Goal: Task Accomplishment & Management: Manage account settings

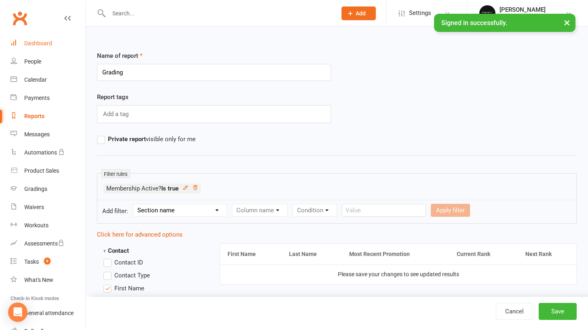
click at [31, 42] on div "Dashboard" at bounding box center [38, 43] width 28 height 6
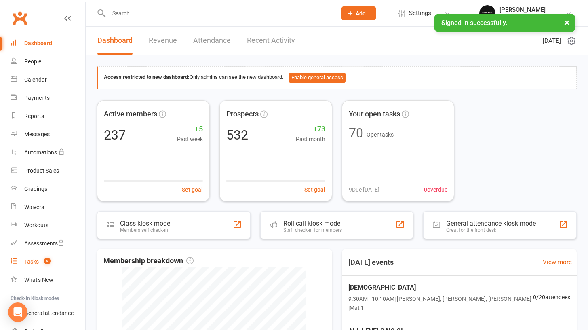
click at [34, 260] on div "Tasks" at bounding box center [31, 261] width 15 height 6
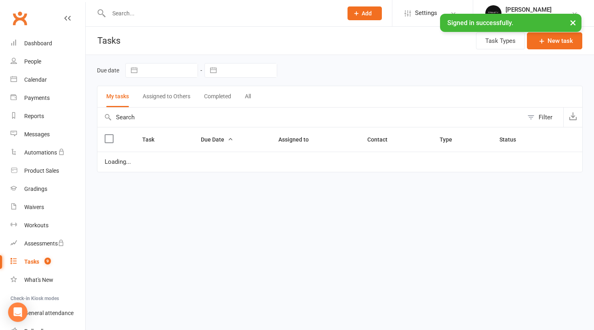
select select "started"
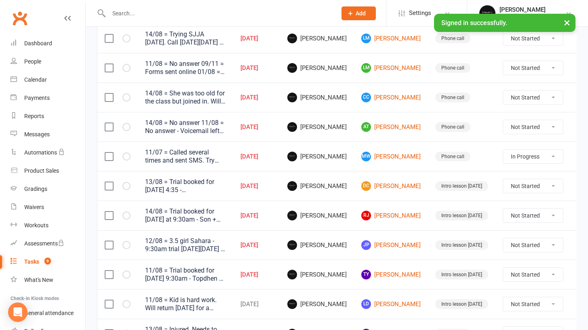
scroll to position [128, 0]
click at [49, 39] on link "Dashboard" at bounding box center [47, 43] width 75 height 18
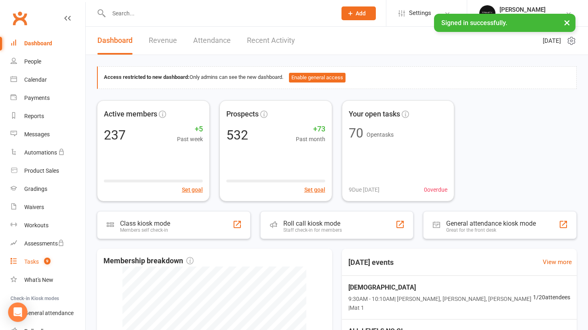
click at [29, 266] on link "Tasks 9" at bounding box center [47, 261] width 75 height 18
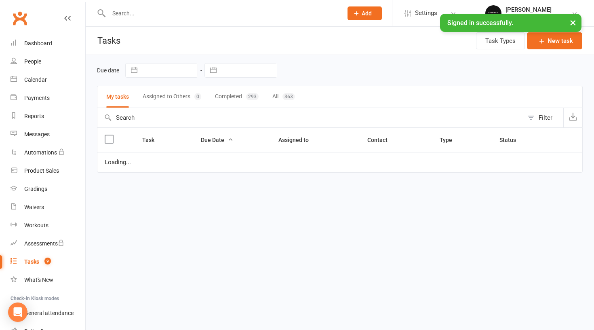
select select "started"
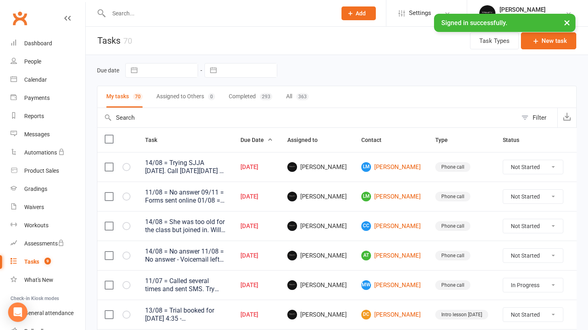
click at [132, 71] on button "button" at bounding box center [134, 70] width 15 height 14
select select "6"
select select "2025"
select select "7"
select select "2025"
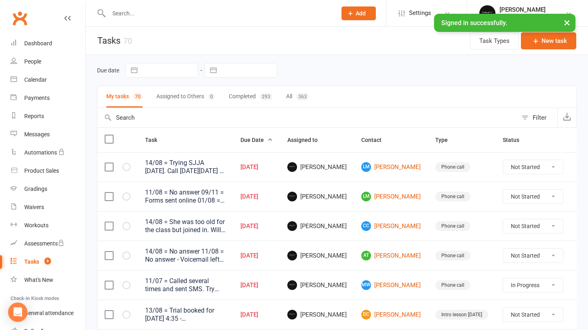
select select "8"
select select "2025"
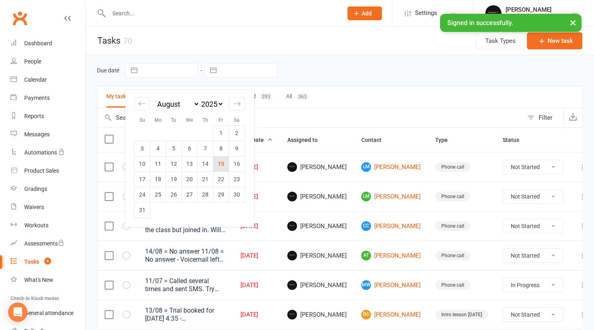
click at [222, 168] on td "15" at bounding box center [221, 163] width 16 height 15
type input "[DATE]"
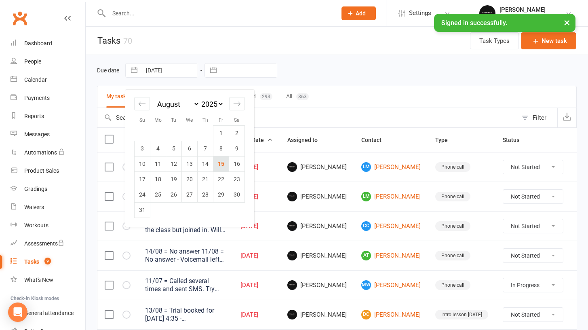
select select "started"
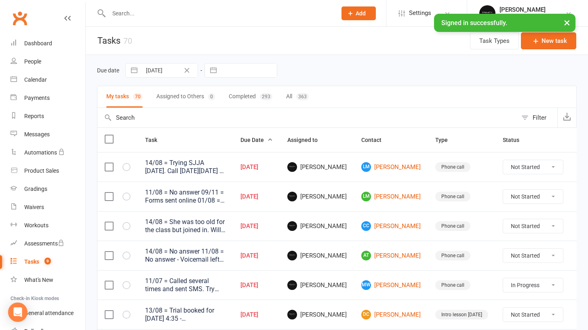
select select "started"
click at [212, 67] on button "button" at bounding box center [213, 70] width 15 height 14
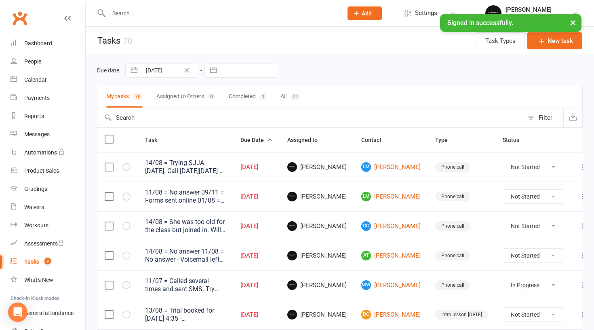
select select "6"
select select "2025"
select select "7"
select select "2025"
select select "8"
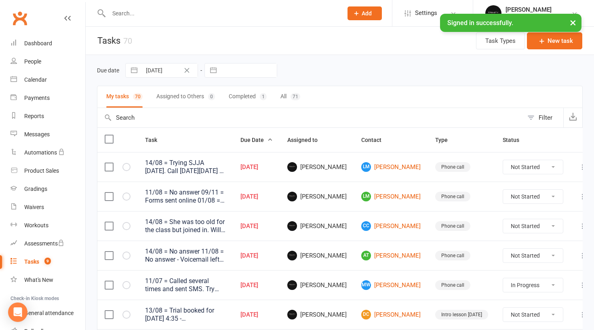
select select "2025"
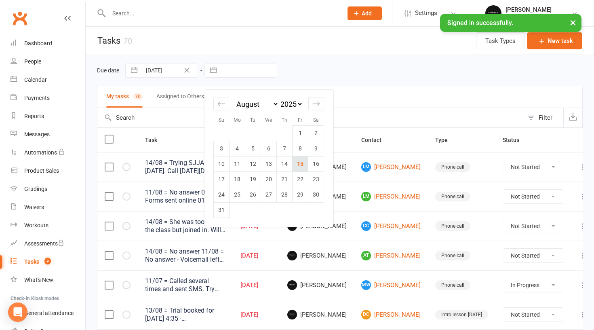
click at [302, 168] on td "15" at bounding box center [300, 163] width 16 height 15
type input "[DATE]"
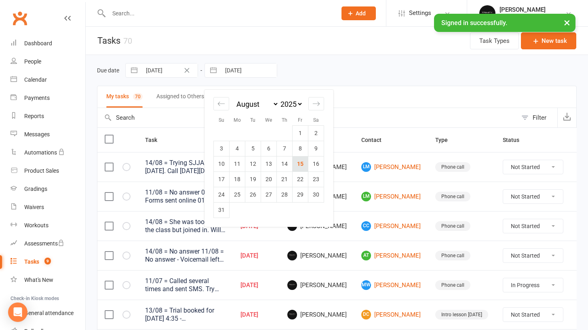
select select "started"
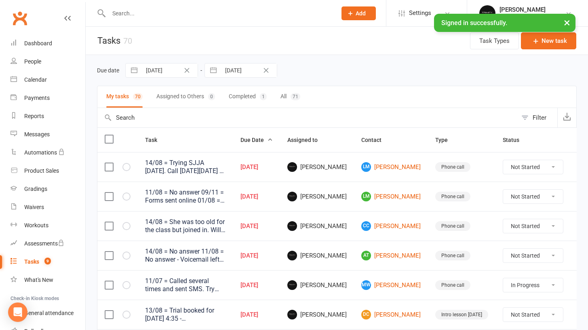
select select "started"
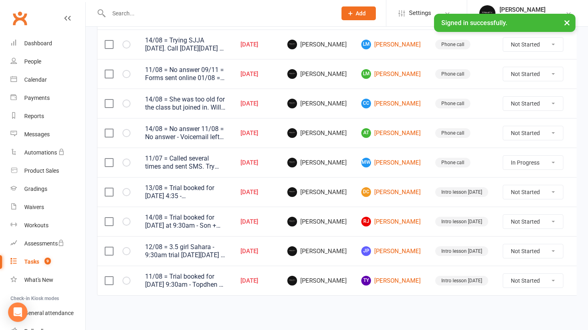
scroll to position [132, 0]
drag, startPoint x: 444, startPoint y: 304, endPoint x: 447, endPoint y: 296, distance: 7.7
click at [447, 296] on html "Prospect Member Non-attending contact Class / event Appointment Grading event T…" at bounding box center [294, 103] width 588 height 451
click at [281, 302] on div "Due date [DATE] Navigate forward to interact with the calendar and select a dat…" at bounding box center [337, 125] width 502 height 385
click at [34, 62] on div "People" at bounding box center [32, 61] width 17 height 6
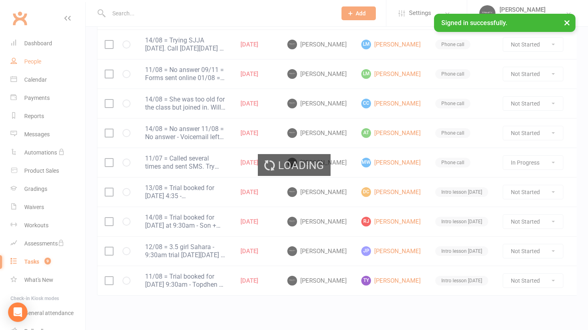
select select "100"
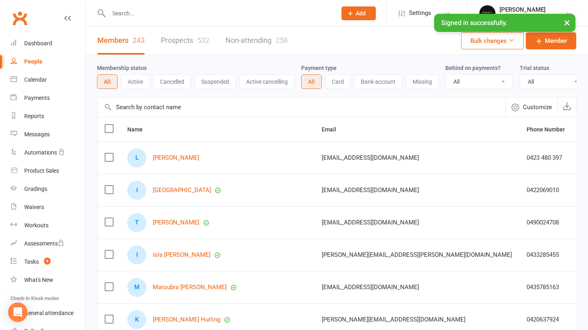
click at [148, 23] on div at bounding box center [214, 13] width 234 height 26
click at [130, 19] on div at bounding box center [214, 13] width 234 height 26
click at [130, 18] on div at bounding box center [214, 13] width 234 height 26
click at [130, 18] on input "text" at bounding box center [218, 13] width 225 height 11
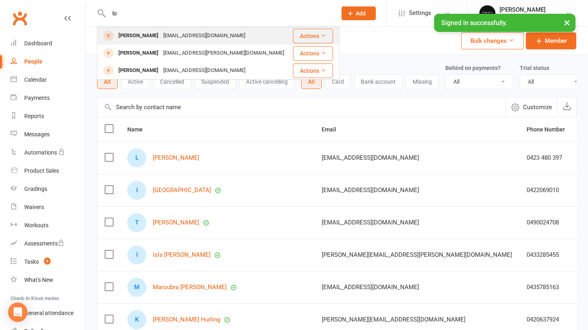
type input "l"
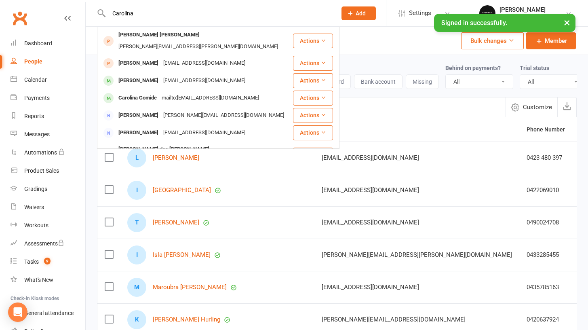
type input "Carolina"
drag, startPoint x: 122, startPoint y: 33, endPoint x: 127, endPoint y: 139, distance: 105.5
click at [127, 143] on div "[PERSON_NAME] dos [PERSON_NAME]" at bounding box center [164, 149] width 96 height 12
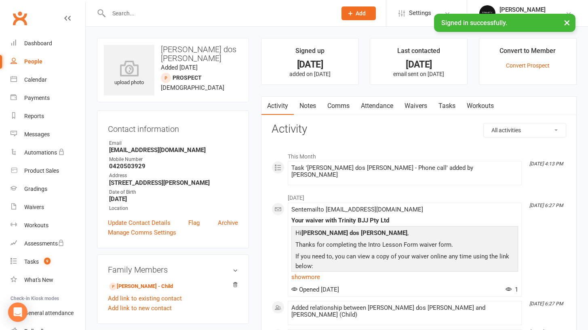
click at [132, 15] on input "text" at bounding box center [218, 13] width 225 height 11
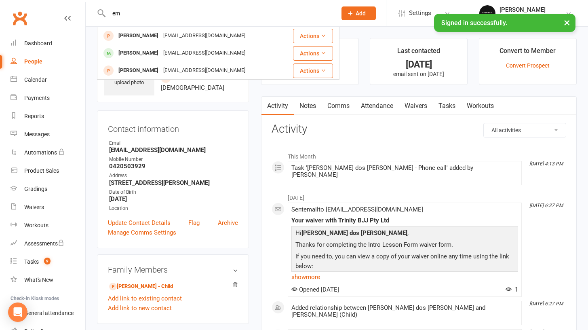
type input "e"
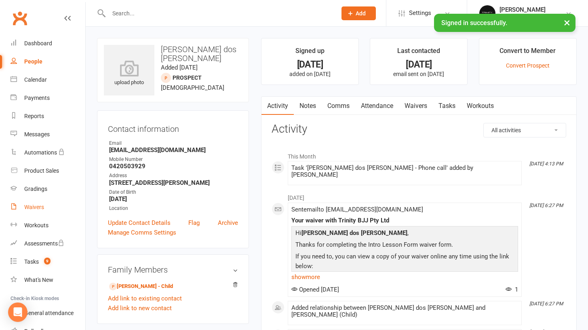
click at [33, 204] on div "Waivers" at bounding box center [34, 207] width 20 height 6
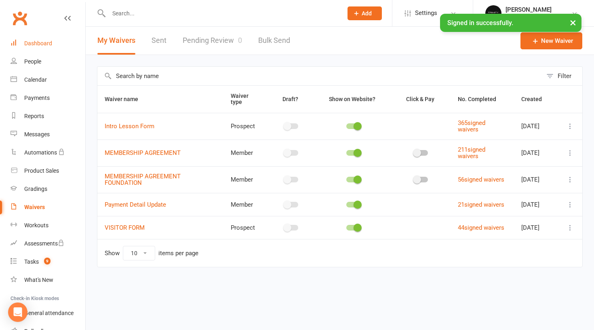
click at [41, 52] on link "Dashboard" at bounding box center [47, 43] width 75 height 18
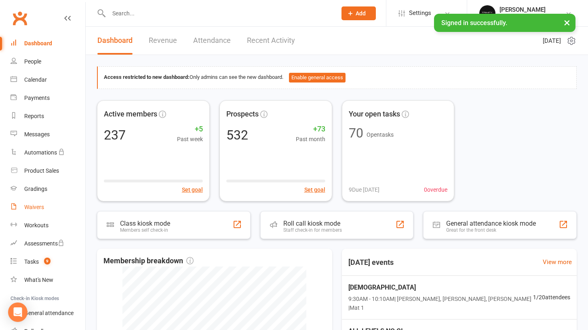
click at [37, 209] on div "Waivers" at bounding box center [34, 207] width 20 height 6
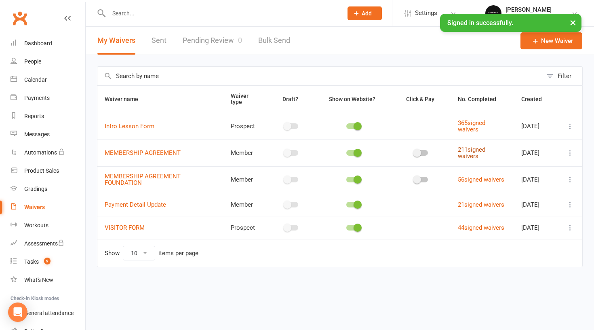
click at [465, 149] on link "211 signed waivers" at bounding box center [471, 153] width 27 height 14
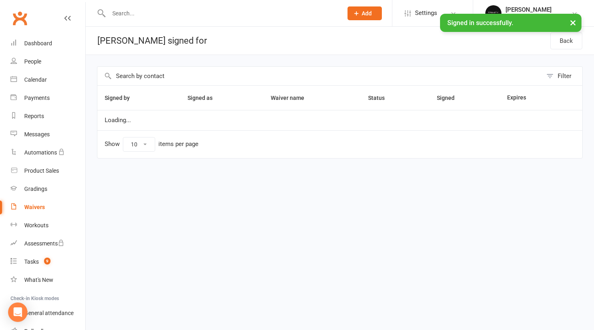
select select "100"
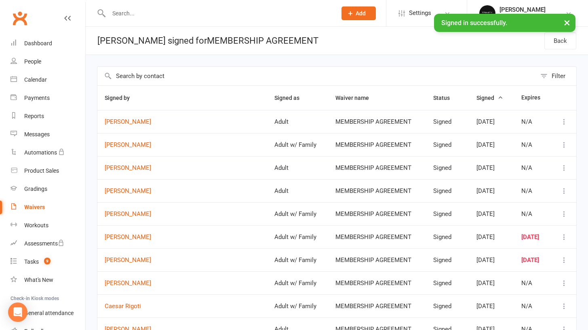
click at [145, 79] on input "text" at bounding box center [316, 76] width 439 height 19
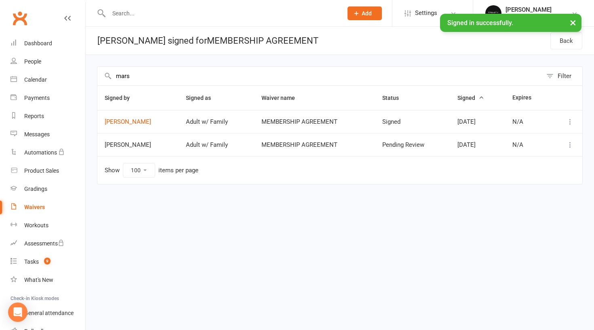
type input "mars"
click at [221, 147] on td "Adult w/ Family" at bounding box center [216, 144] width 76 height 23
click at [572, 145] on icon at bounding box center [570, 145] width 8 height 8
click at [427, 194] on div "Signed by Signed as Waiver name Status Signed Expires [PERSON_NAME] Adult w/ Fa…" at bounding box center [339, 140] width 485 height 110
click at [32, 207] on div "Waivers" at bounding box center [34, 207] width 21 height 6
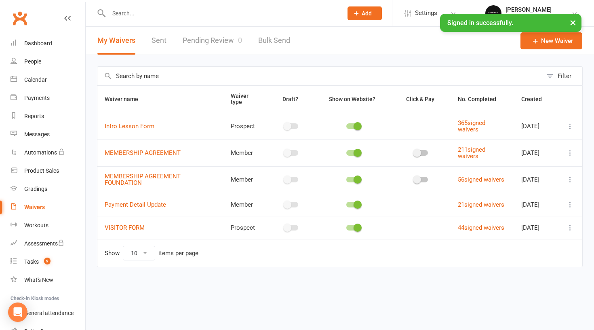
click at [212, 44] on link "Pending Review 0" at bounding box center [212, 41] width 59 height 28
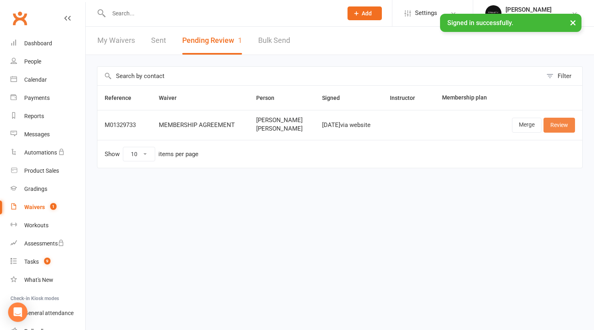
click at [566, 125] on link "Review" at bounding box center [558, 125] width 31 height 15
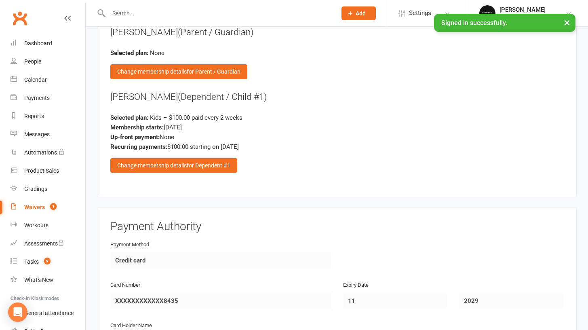
scroll to position [892, 0]
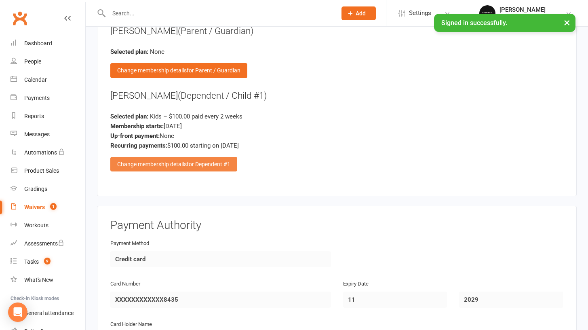
click at [182, 159] on div "Change membership details for Dependent #1" at bounding box center [173, 164] width 127 height 15
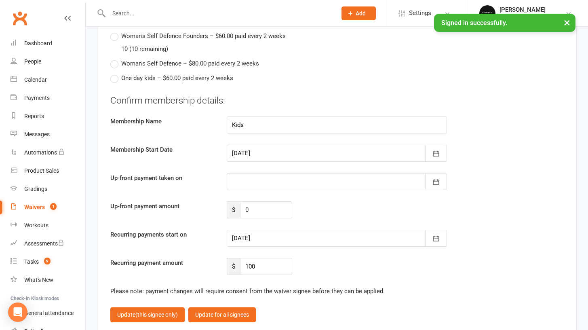
scroll to position [1126, 0]
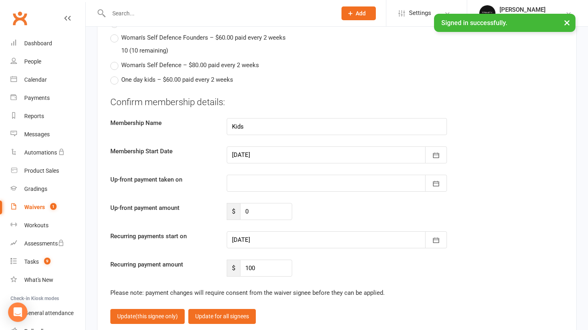
click at [272, 175] on div at bounding box center [337, 182] width 220 height 17
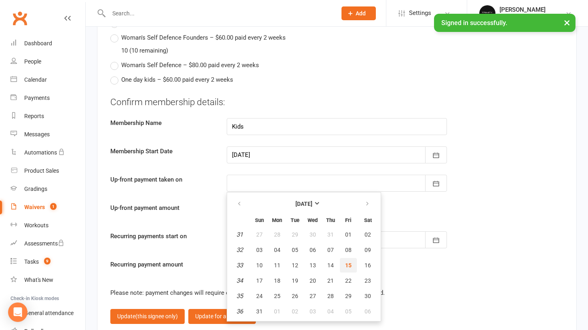
click at [344, 258] on button "15" at bounding box center [348, 265] width 17 height 15
type input "[DATE]"
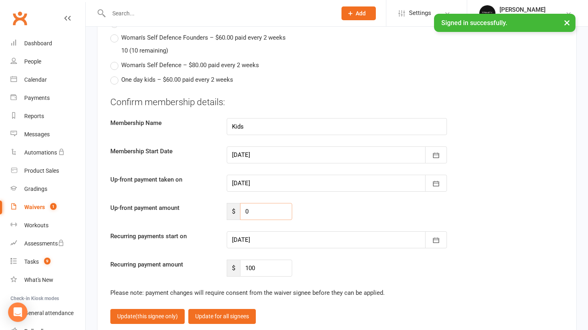
click at [269, 210] on input "0" at bounding box center [266, 211] width 52 height 17
type input "200"
click at [444, 231] on button "button" at bounding box center [436, 239] width 22 height 17
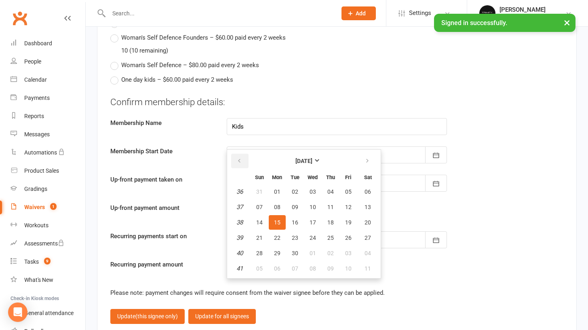
click at [240, 159] on button "button" at bounding box center [239, 160] width 17 height 15
click at [367, 157] on icon "button" at bounding box center [367, 160] width 6 height 6
click at [348, 204] on span "12" at bounding box center [348, 207] width 6 height 6
type input "[DATE]"
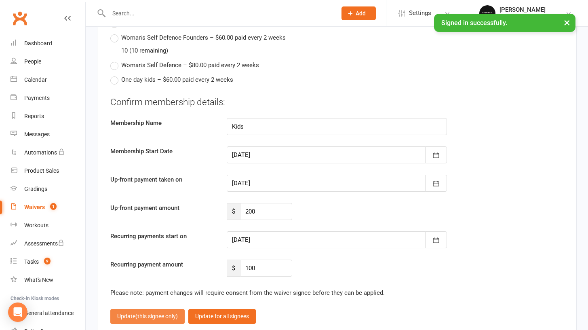
click at [138, 314] on button "Update (this signee only)" at bounding box center [147, 316] width 74 height 15
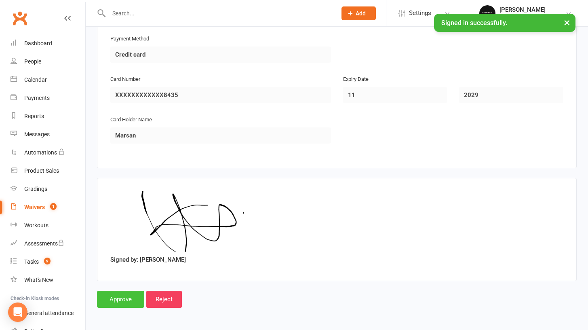
click at [118, 298] on input "Approve" at bounding box center [120, 298] width 47 height 17
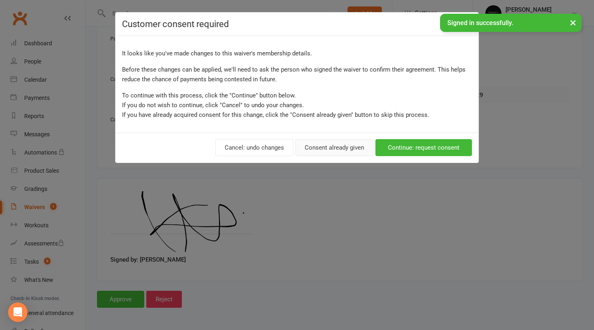
click at [342, 149] on button "Consent already given" at bounding box center [334, 147] width 78 height 17
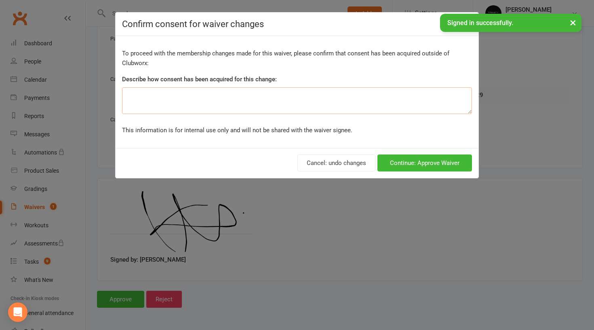
click at [323, 104] on textarea at bounding box center [297, 100] width 350 height 27
type textarea "ok"
click at [424, 156] on button "Continue: Approve Waiver" at bounding box center [424, 162] width 94 height 17
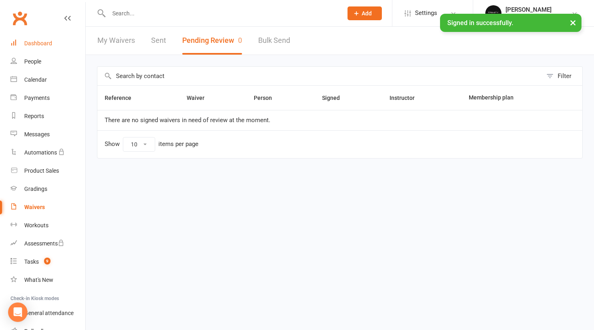
click at [34, 40] on div "Dashboard" at bounding box center [38, 43] width 28 height 6
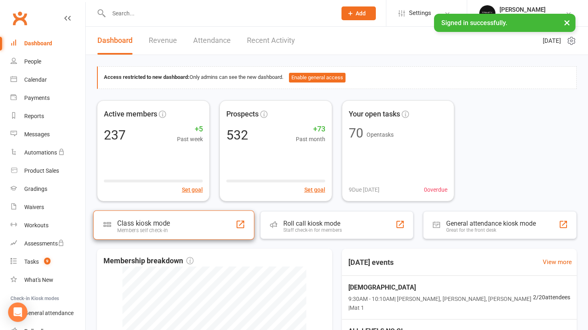
click at [163, 229] on div "Members self check-in" at bounding box center [143, 230] width 52 height 6
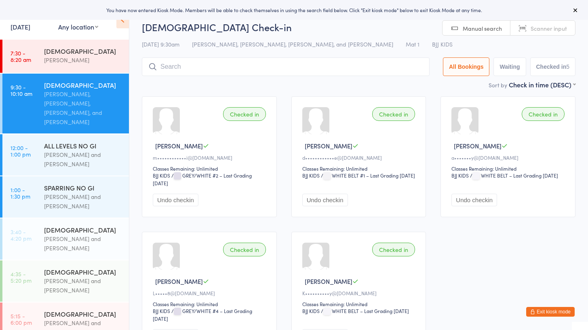
click at [124, 24] on icon at bounding box center [122, 19] width 13 height 17
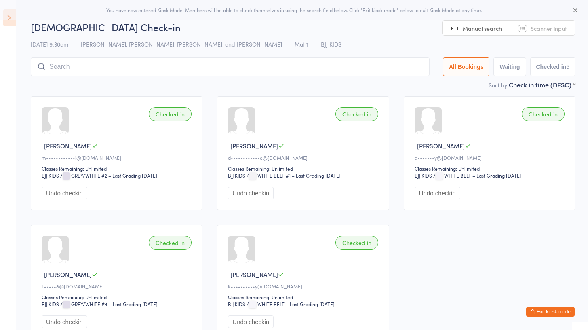
click at [574, 20] on body "You have now entered Kiosk Mode. Members will be able to check themselves in us…" at bounding box center [294, 182] width 588 height 325
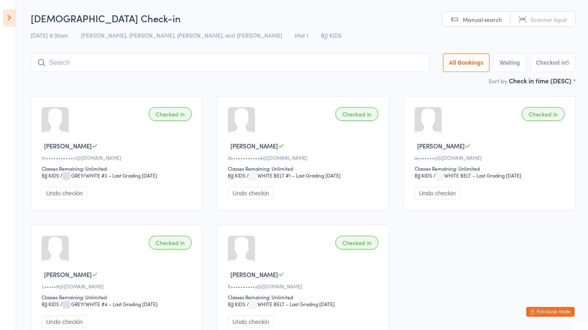
click at [549, 316] on button "Exit kiosk mode" at bounding box center [550, 311] width 48 height 10
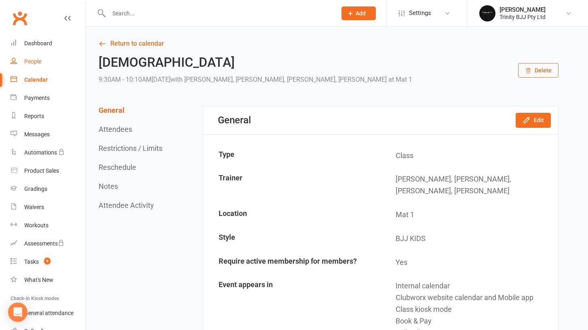
click at [26, 62] on div "People" at bounding box center [32, 61] width 17 height 6
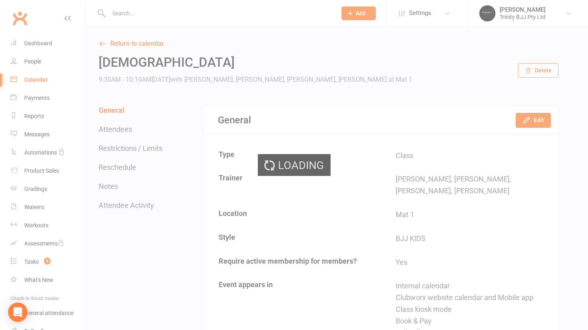
select select "100"
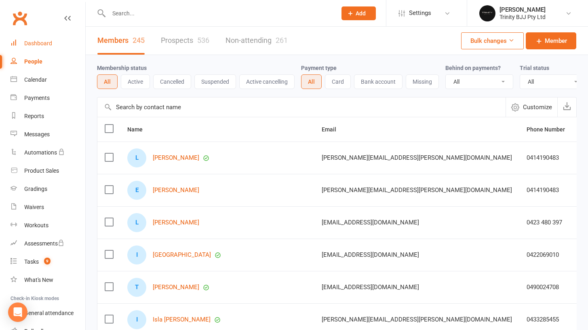
click at [46, 46] on link "Dashboard" at bounding box center [47, 43] width 75 height 18
